Goal: Go to known website: Access a specific website the user already knows

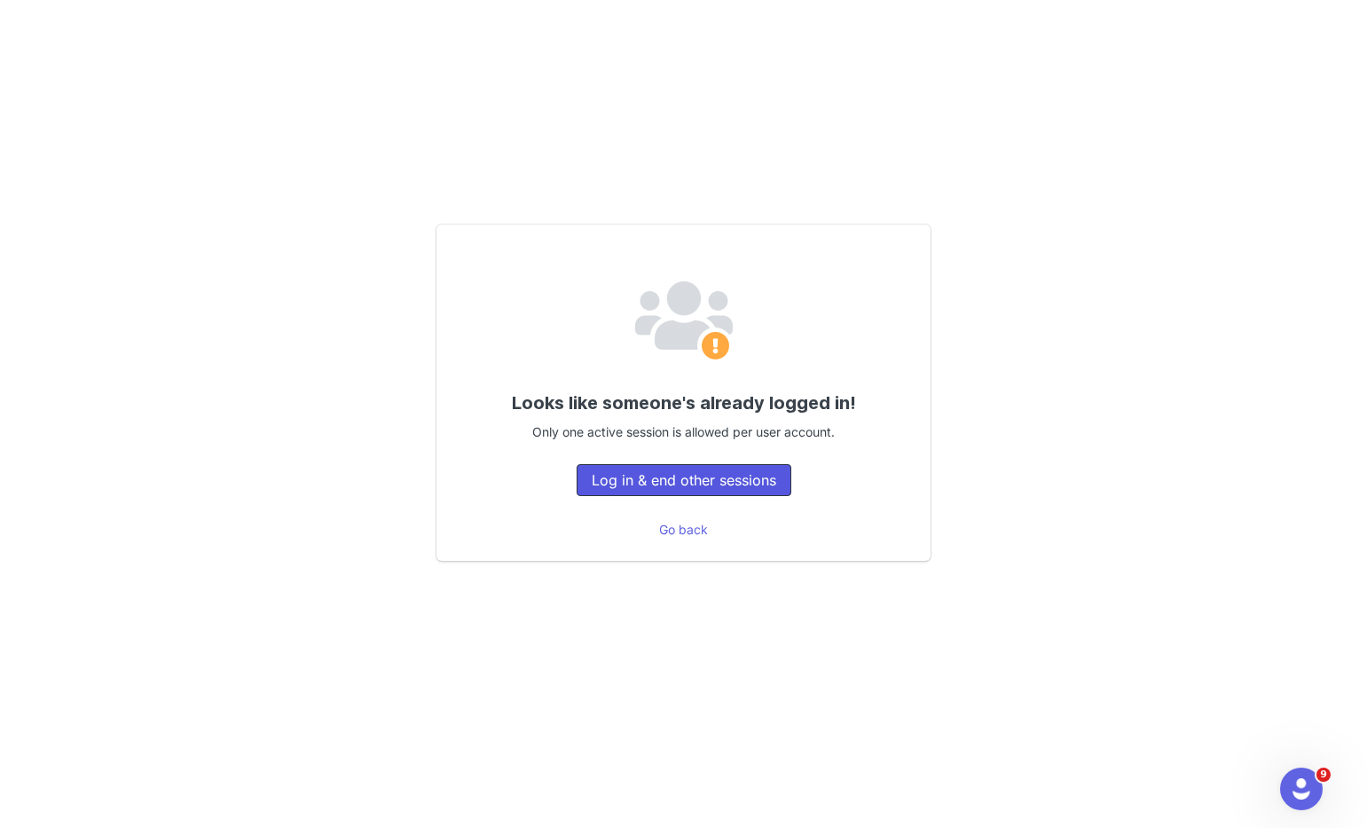
click at [682, 476] on button "Log in & end other sessions" at bounding box center [684, 480] width 215 height 32
